Goal: Task Accomplishment & Management: Use online tool/utility

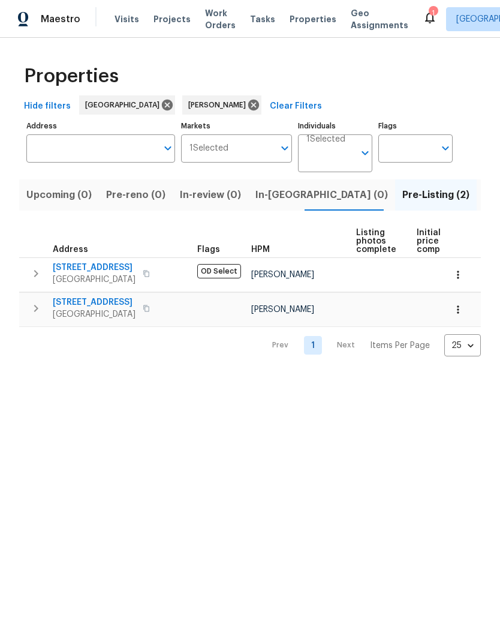
click at [110, 274] on span "1571 Mission Springs Dr" at bounding box center [94, 268] width 83 height 12
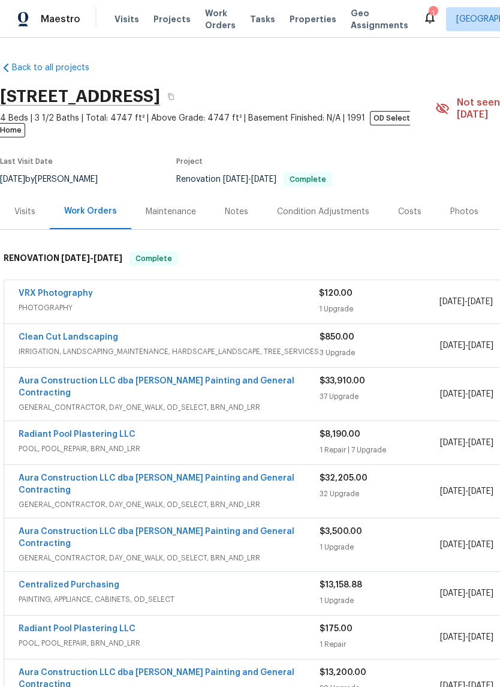
click at [119, 24] on span "Visits" at bounding box center [127, 19] width 25 height 12
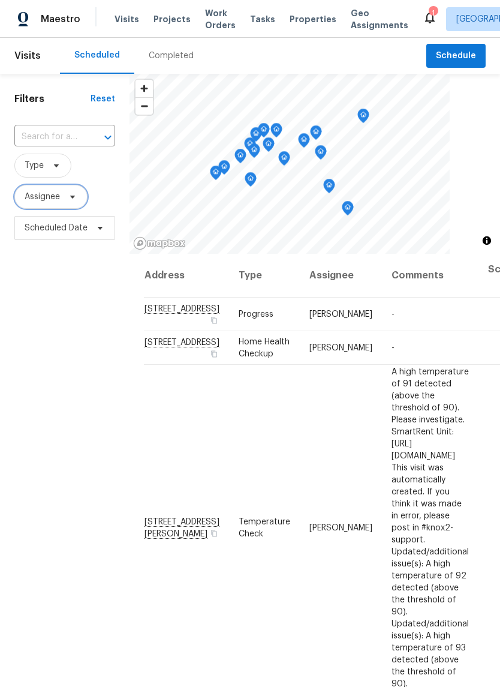
click at [46, 203] on span "Assignee" at bounding box center [42, 197] width 35 height 12
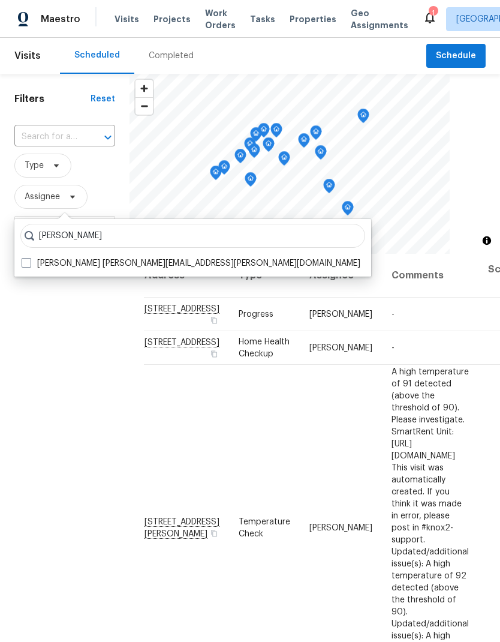
type input "[PERSON_NAME]"
click at [29, 259] on span at bounding box center [27, 263] width 10 height 10
click at [29, 259] on input "[PERSON_NAME] [PERSON_NAME][EMAIL_ADDRESS][PERSON_NAME][DOMAIN_NAME]" at bounding box center [26, 261] width 8 height 8
checkbox input "true"
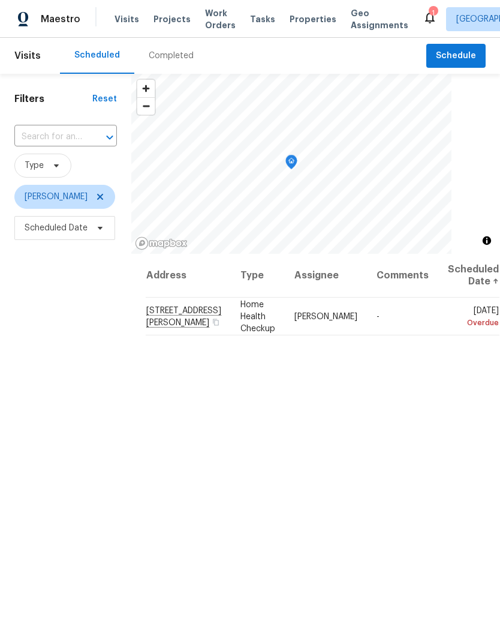
click at [423, 19] on icon at bounding box center [430, 17] width 14 height 14
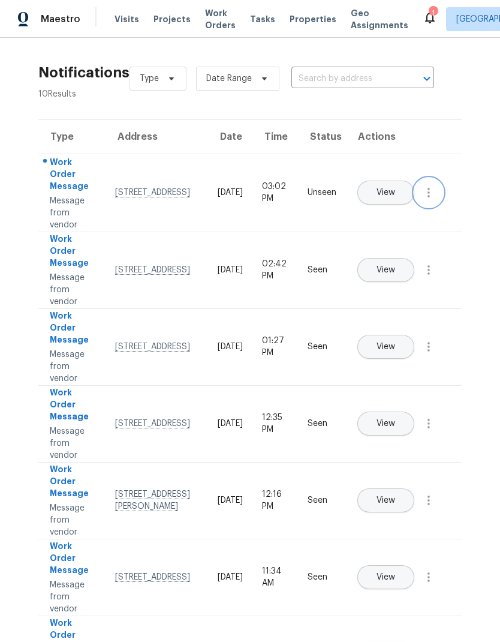
click at [435, 200] on icon "button" at bounding box center [429, 192] width 14 height 14
click at [378, 206] on div "Mark Seen" at bounding box center [361, 207] width 94 height 12
